Goal: Information Seeking & Learning: Learn about a topic

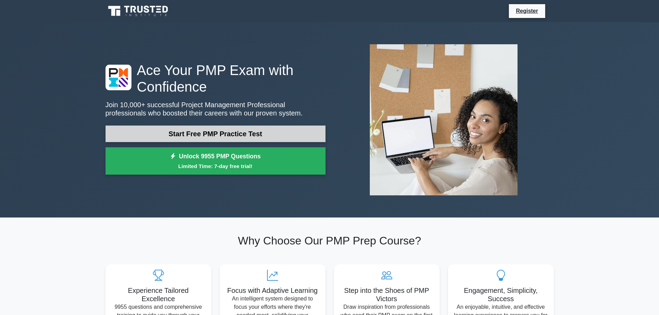
click at [246, 130] on link "Start Free PMP Practice Test" at bounding box center [215, 133] width 220 height 17
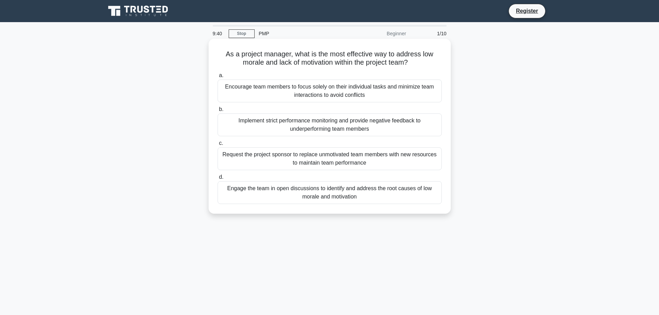
click at [317, 197] on div "Engage the team in open discussions to identify and address the root causes of …" at bounding box center [329, 192] width 224 height 23
click at [217, 179] on input "d. Engage the team in open discussions to identify and address the root causes …" at bounding box center [217, 177] width 0 height 4
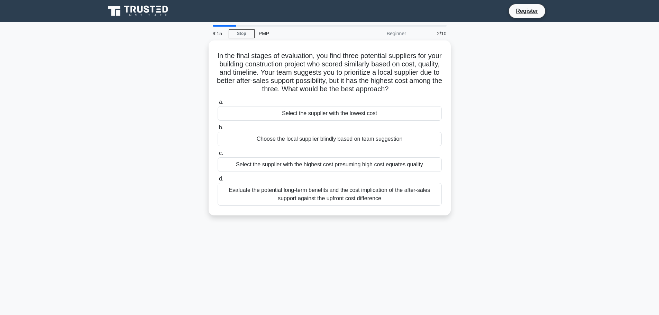
click at [317, 197] on div "Evaluate the potential long-term benefits and the cost implication of the after…" at bounding box center [329, 194] width 224 height 23
click at [217, 181] on input "d. Evaluate the potential long-term benefits and the cost implication of the af…" at bounding box center [217, 179] width 0 height 4
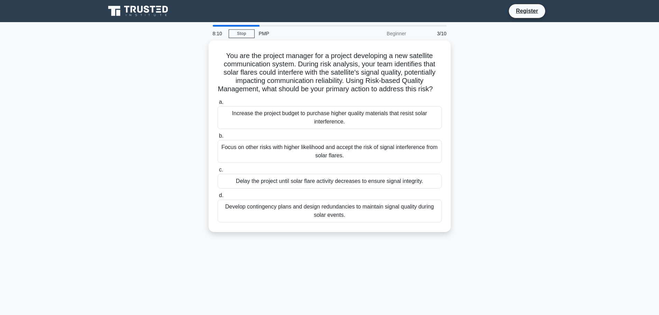
click at [315, 216] on div "Develop contingency plans and design redundancies to maintain signal quality du…" at bounding box center [329, 210] width 224 height 23
click at [217, 198] on input "d. Develop contingency plans and design redundancies to maintain signal quality…" at bounding box center [217, 195] width 0 height 4
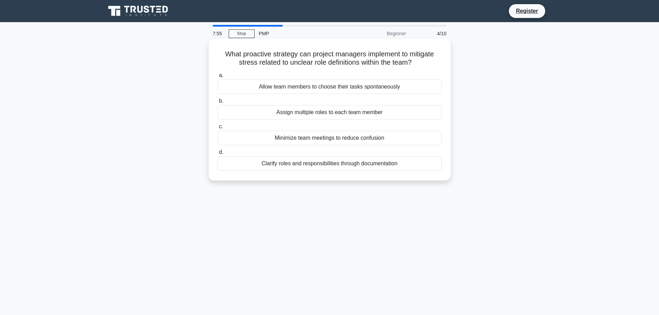
click at [311, 166] on div "Clarify roles and responsibilities through documentation" at bounding box center [329, 163] width 224 height 15
click at [217, 155] on input "d. Clarify roles and responsibilities through documentation" at bounding box center [217, 152] width 0 height 4
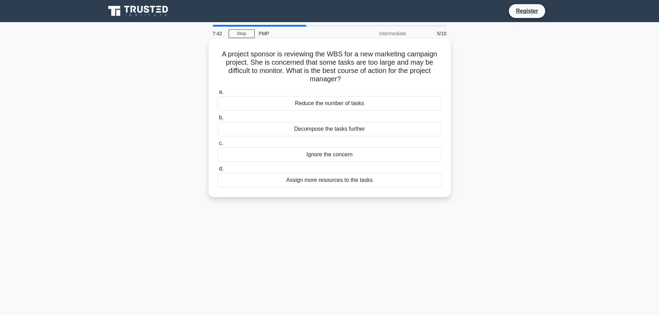
click at [325, 132] on div "Decompose the tasks further" at bounding box center [329, 129] width 224 height 15
click at [217, 120] on input "b. Decompose the tasks further" at bounding box center [217, 117] width 0 height 4
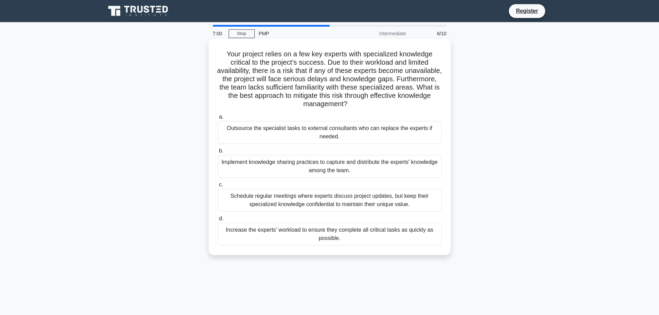
click at [313, 169] on div "Implement knowledge sharing practices to capture and distribute the experts' kn…" at bounding box center [329, 166] width 224 height 23
click at [217, 153] on input "b. Implement knowledge sharing practices to capture and distribute the experts'…" at bounding box center [217, 151] width 0 height 4
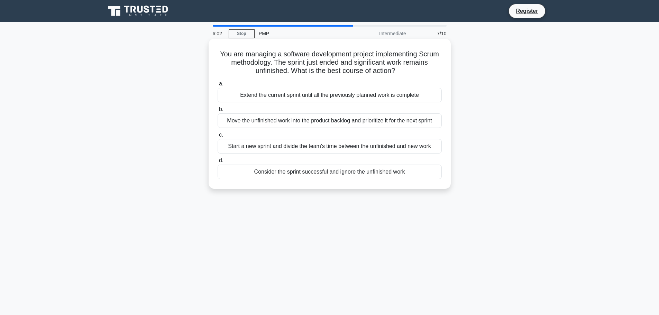
click at [276, 97] on div "Extend the current sprint until all the previously planned work is complete" at bounding box center [329, 95] width 224 height 15
click at [217, 86] on input "a. Extend the current sprint until all the previously planned work is complete" at bounding box center [217, 84] width 0 height 4
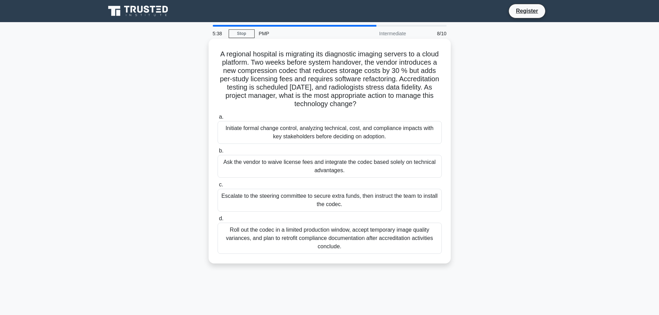
click at [213, 152] on div "b. Ask the vendor to waive license fees and integrate the codec based solely on…" at bounding box center [329, 162] width 232 height 31
click at [232, 137] on div "Initiate formal change control, analyzing technical, cost, and compliance impac…" at bounding box center [329, 132] width 224 height 23
click at [217, 119] on input "a. Initiate formal change control, analyzing technical, cost, and compliance im…" at bounding box center [217, 117] width 0 height 4
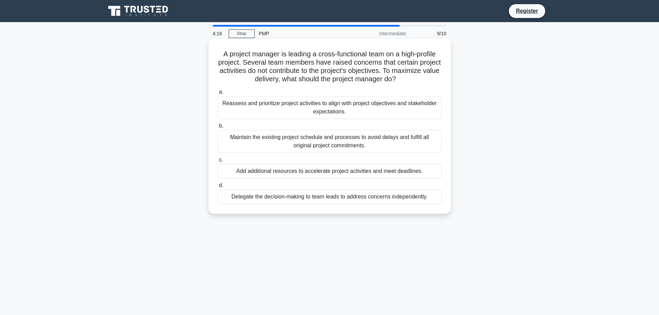
click at [291, 112] on div "Reassess and prioritize project activities to align with project objectives and…" at bounding box center [329, 107] width 224 height 23
click at [217, 94] on input "a. Reassess and prioritize project activities to align with project objectives …" at bounding box center [217, 92] width 0 height 4
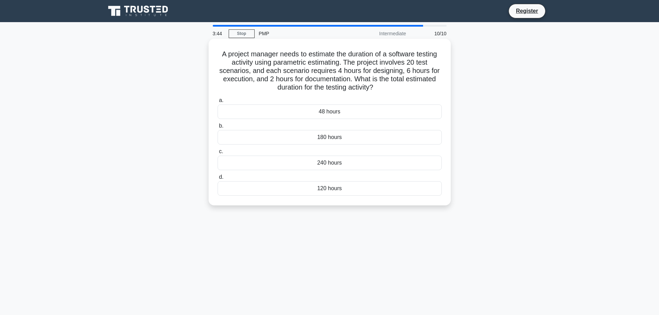
drag, startPoint x: 291, startPoint y: 112, endPoint x: 288, endPoint y: 105, distance: 7.8
click at [288, 105] on div "48 hours" at bounding box center [329, 111] width 224 height 15
click at [217, 103] on input "a. 48 hours" at bounding box center [217, 100] width 0 height 4
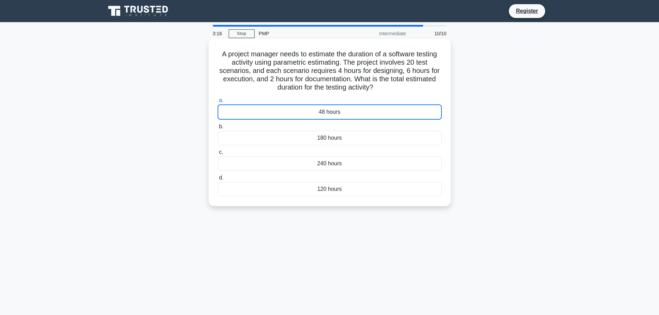
click at [339, 166] on div "240 hours" at bounding box center [329, 163] width 224 height 15
click at [217, 155] on input "c. 240 hours" at bounding box center [217, 152] width 0 height 4
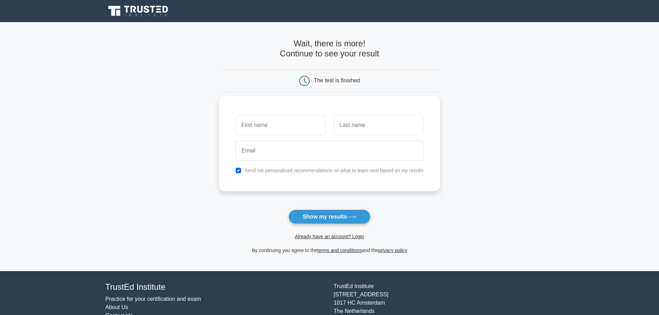
click at [302, 130] on input "text" at bounding box center [280, 125] width 90 height 20
type input "noha"
click at [363, 130] on input "text" at bounding box center [379, 125] width 90 height 20
type input "ghafa"
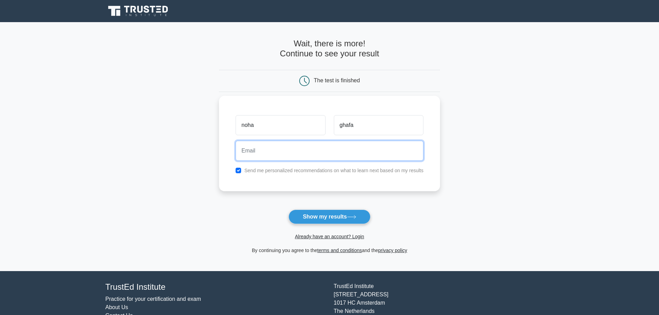
click at [352, 144] on input "email" at bounding box center [329, 151] width 188 height 20
type input "nohaghafary@outlook.com"
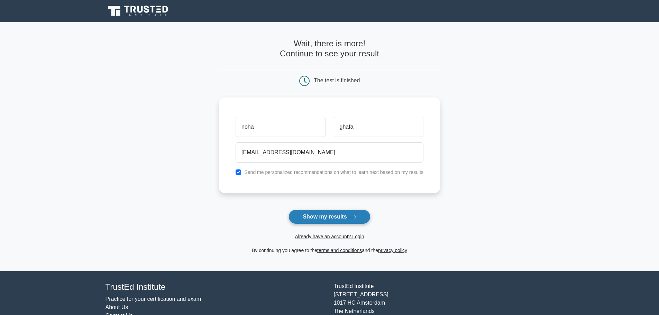
click at [326, 218] on button "Show my results" at bounding box center [329, 216] width 82 height 15
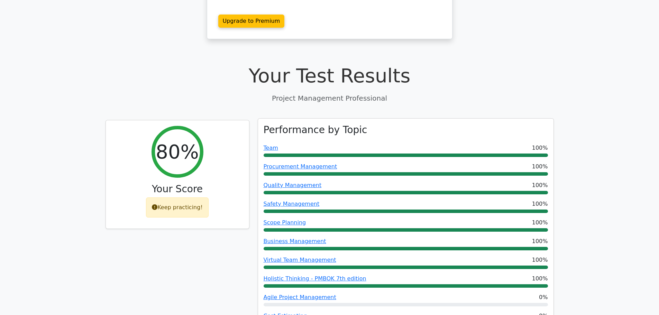
scroll to position [207, 0]
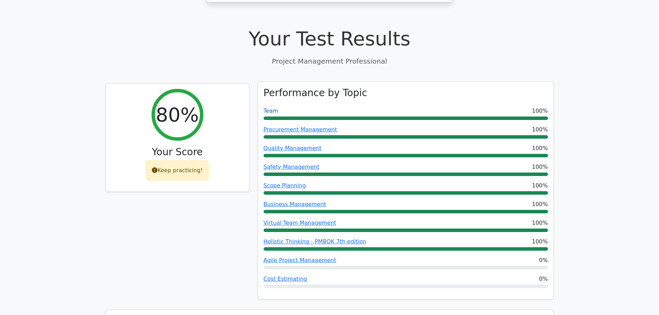
click at [266, 108] on link "Team" at bounding box center [270, 111] width 15 height 7
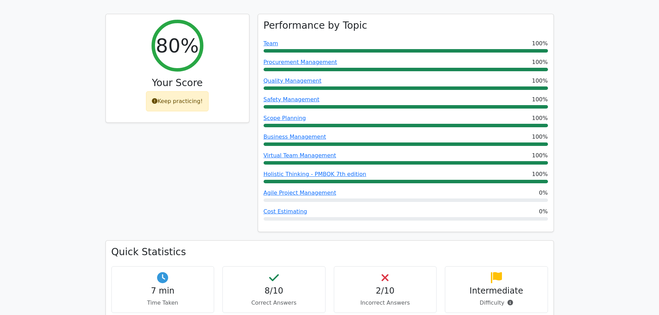
scroll to position [346, 0]
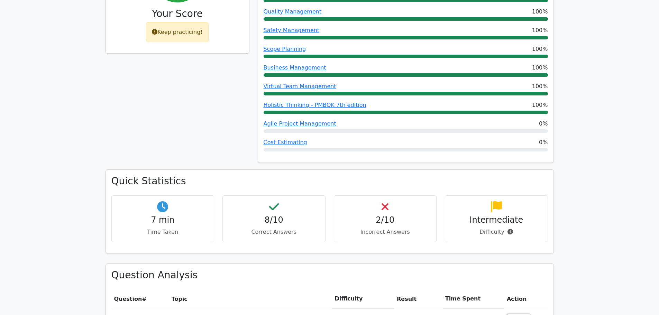
click at [378, 215] on h4 "2/10" at bounding box center [384, 220] width 91 height 10
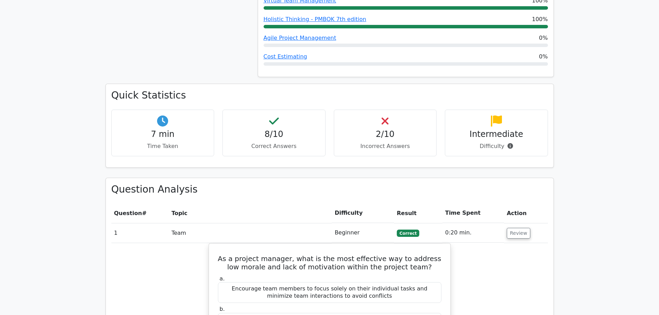
scroll to position [449, 0]
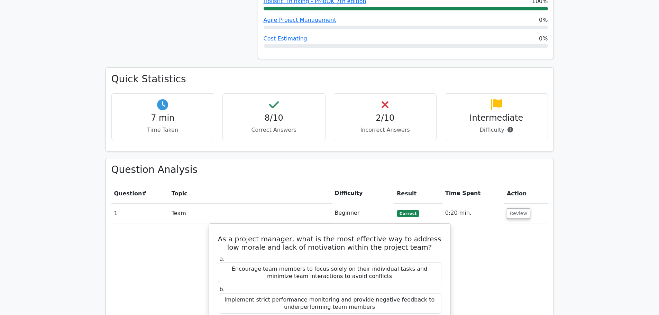
click at [413, 210] on span "Correct" at bounding box center [407, 213] width 22 height 7
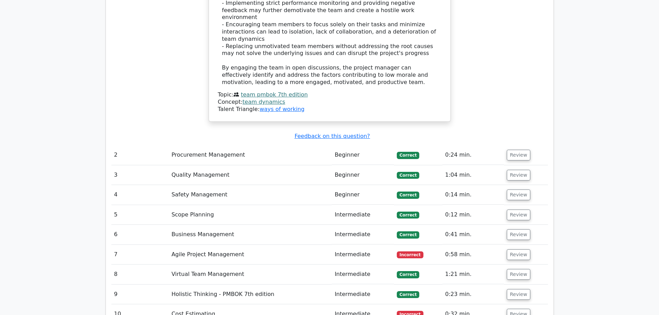
scroll to position [968, 0]
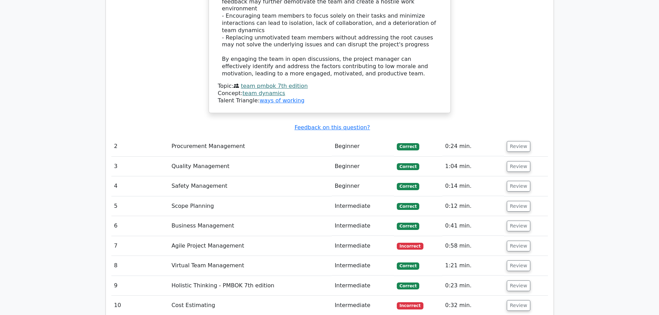
click at [343, 236] on td "Intermediate" at bounding box center [363, 246] width 62 height 20
click at [209, 236] on td "Agile Project Management" at bounding box center [250, 246] width 163 height 20
click at [523, 241] on button "Review" at bounding box center [518, 246] width 24 height 11
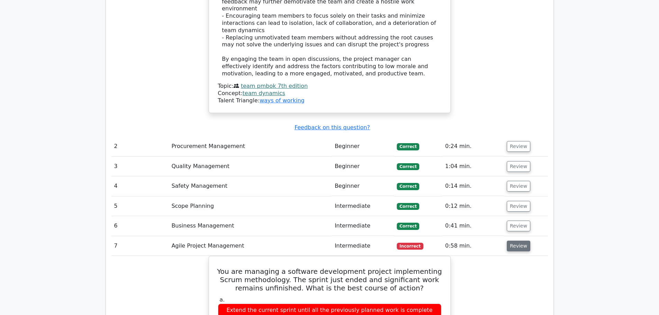
click at [512, 241] on button "Review" at bounding box center [518, 246] width 24 height 11
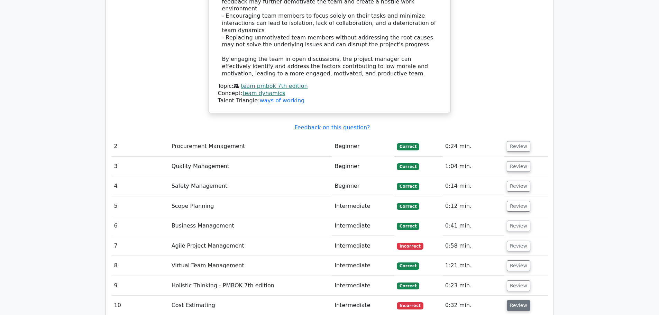
click at [514, 300] on button "Review" at bounding box center [518, 305] width 24 height 11
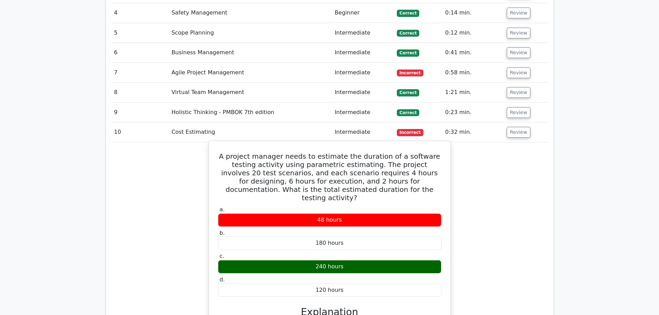
scroll to position [1141, 0]
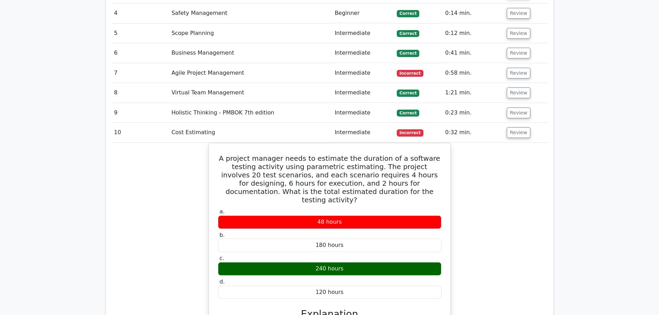
click at [313, 103] on td "Holistic Thinking - PMBOK 7th edition" at bounding box center [250, 113] width 163 height 20
click at [525, 108] on button "Review" at bounding box center [518, 113] width 24 height 11
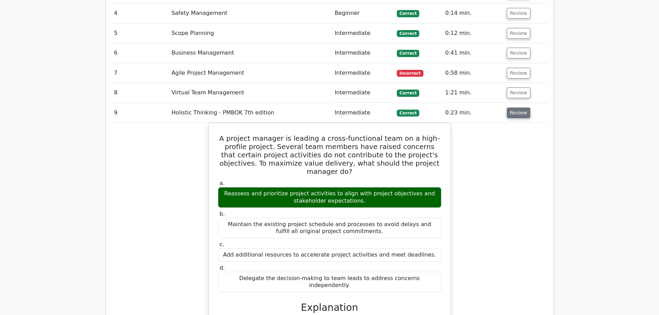
click at [511, 108] on button "Review" at bounding box center [518, 113] width 24 height 11
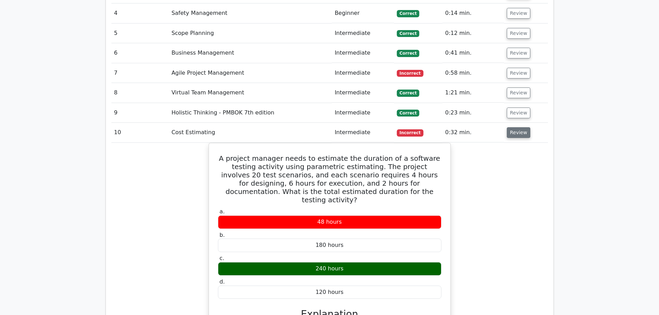
click at [511, 127] on button "Review" at bounding box center [518, 132] width 24 height 11
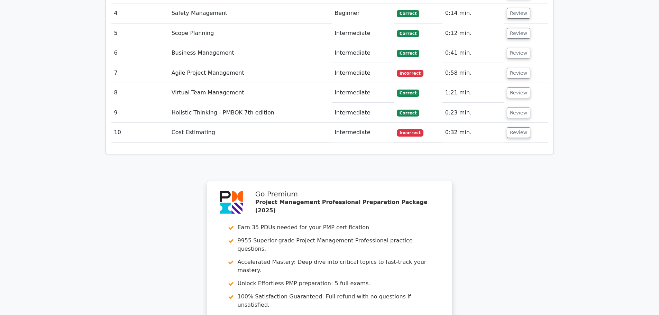
click at [481, 123] on td "0:32 min." at bounding box center [473, 133] width 62 height 20
click at [510, 127] on button "Review" at bounding box center [518, 132] width 24 height 11
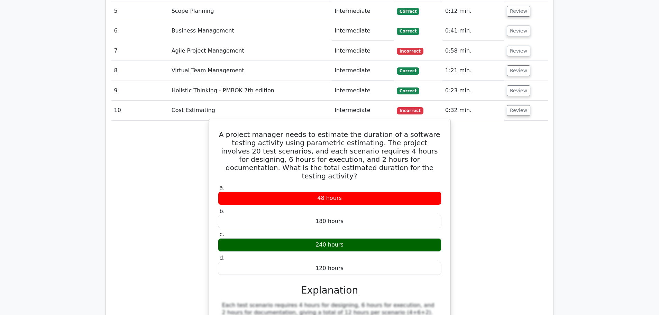
scroll to position [1175, 0]
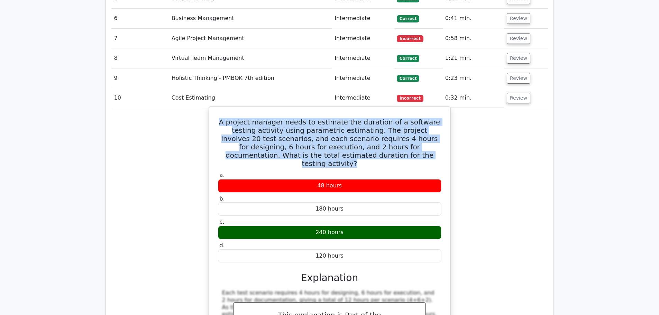
drag, startPoint x: 217, startPoint y: 57, endPoint x: 397, endPoint y: 97, distance: 184.2
click at [397, 110] on div "A project manager needs to estimate the duration of a software testing activity…" at bounding box center [330, 251] width 236 height 282
copy h5 "A project manager needs to estimate the duration of a software testing activity…"
